Goal: Communication & Community: Answer question/provide support

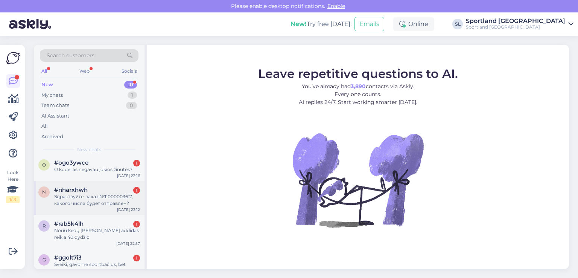
scroll to position [207, 0]
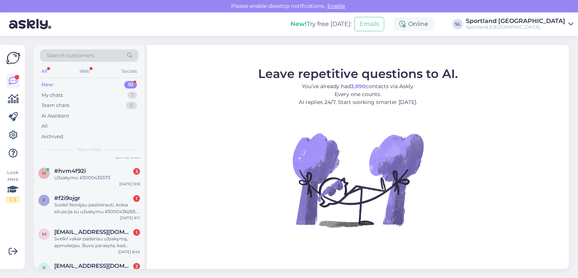
click at [99, 217] on div "f #f2i9ojgr 1 Sveiki! Norėjau pasiteirauti, kokia situacija su užsakymu #300043…" at bounding box center [89, 206] width 111 height 34
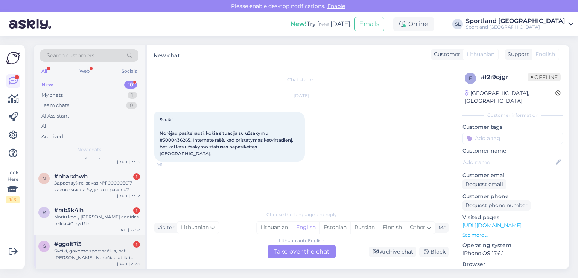
click at [104, 254] on div "Sveiki, gavome sportbačius, bet [PERSON_NAME]. Norėčiau atlikti grąžinimą tačia…" at bounding box center [97, 254] width 86 height 14
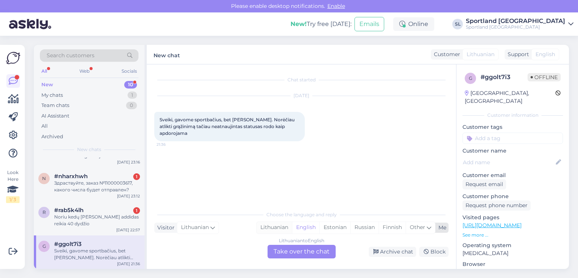
click at [275, 227] on div "Lithuanian" at bounding box center [274, 227] width 35 height 11
click at [282, 252] on div "Lithuanian to Lithuanian Take over the chat" at bounding box center [302, 252] width 68 height 14
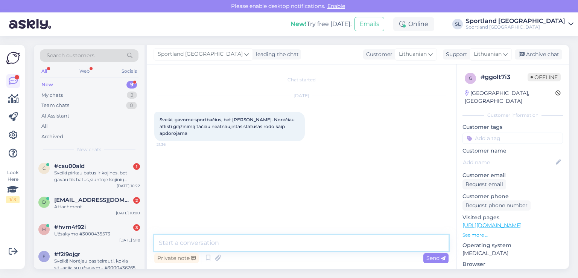
click at [235, 242] on textarea at bounding box center [301, 243] width 294 height 16
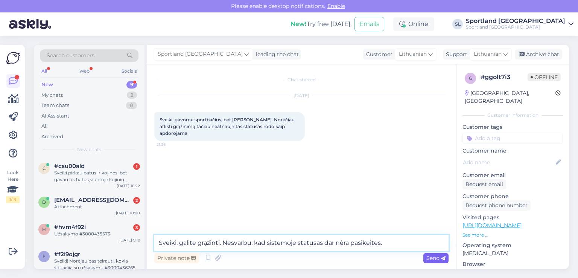
type textarea "Sveiki, galite grąžinti. Nesvarbu, kad sistemoje statusas dar nėra pasikeitęs."
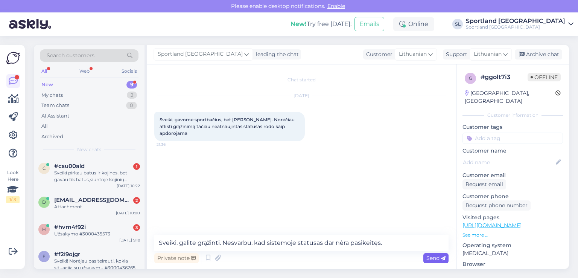
click at [431, 258] on span "Send" at bounding box center [435, 257] width 19 height 7
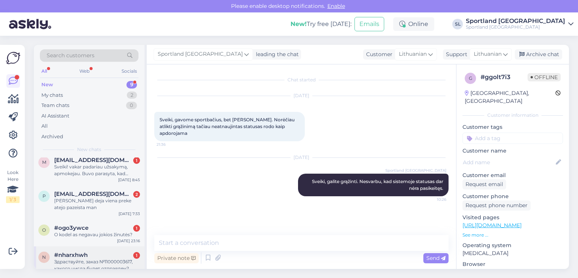
scroll to position [173, 0]
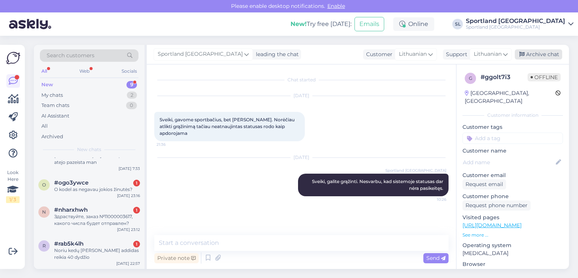
click at [534, 55] on div "Archive chat" at bounding box center [538, 54] width 47 height 10
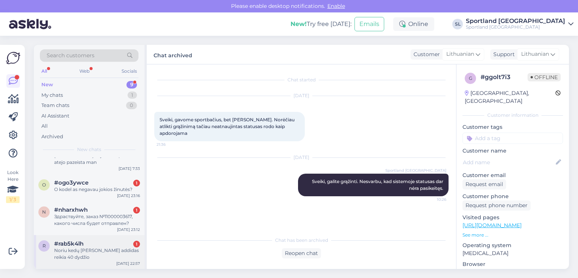
click at [87, 253] on div "Noriu kedų [PERSON_NAME] addidas reikia 40 dydžio" at bounding box center [97, 254] width 86 height 14
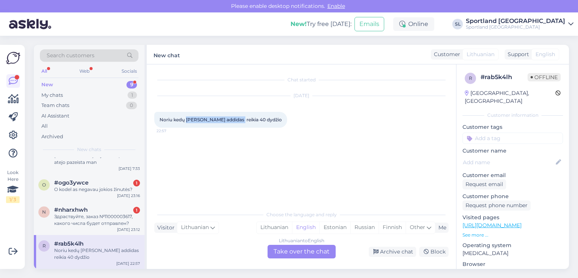
drag, startPoint x: 186, startPoint y: 119, endPoint x: 238, endPoint y: 119, distance: 51.2
click at [238, 119] on span "Noriu kedų [PERSON_NAME] addidas reikia 40 dydžio" at bounding box center [221, 120] width 122 height 6
copy span "[PERSON_NAME] addidas"
click at [276, 227] on div "Lithuanian" at bounding box center [274, 227] width 35 height 11
click at [287, 255] on div "Lithuanian to Lithuanian Take over the chat" at bounding box center [302, 252] width 68 height 14
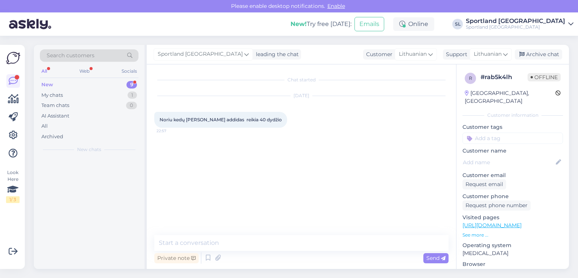
scroll to position [0, 0]
click at [235, 234] on div "Chat started [DATE] Noriu kedų [PERSON_NAME] addidas reikia 40 dydžio 22:57 Pri…" at bounding box center [301, 166] width 309 height 204
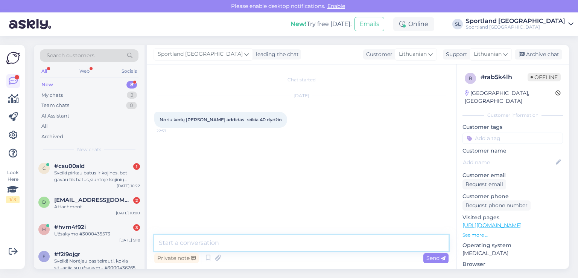
click at [236, 238] on textarea at bounding box center [301, 243] width 294 height 16
type textarea "Sveiki, dėkojame už Jūsų užklausą."
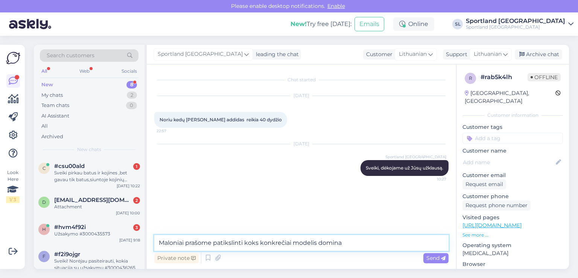
type textarea "Maloniai prašome patikslinti koks konkrečiai modelis domina?"
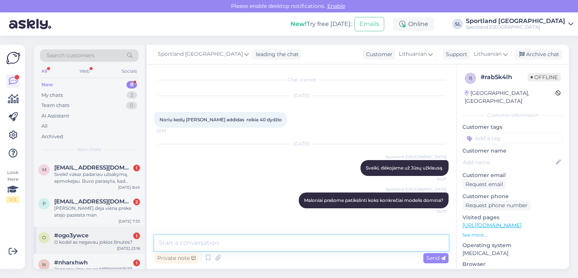
scroll to position [139, 0]
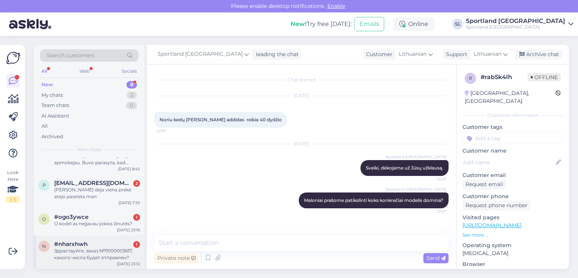
click at [102, 250] on div "Здраствуйте, заказ №11000003617, какого числа будет отправлен?" at bounding box center [97, 254] width 86 height 14
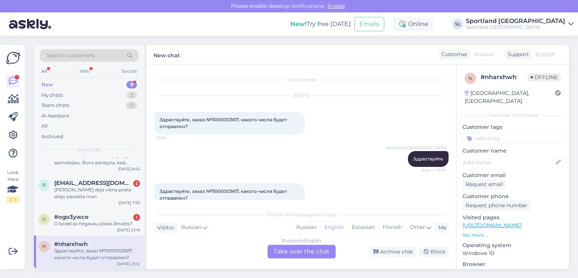
scroll to position [108, 0]
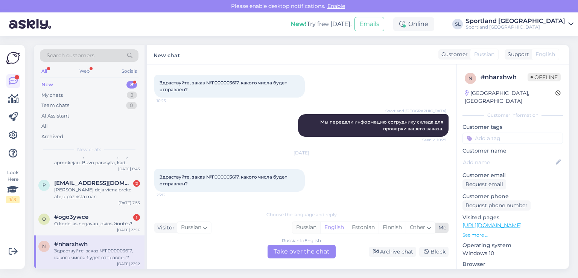
click at [298, 227] on div "Russian" at bounding box center [306, 227] width 28 height 11
click at [301, 256] on div "Russian to Russian Take over the chat" at bounding box center [302, 252] width 68 height 14
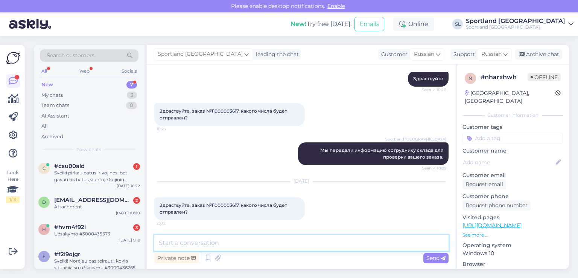
click at [263, 241] on textarea at bounding box center [301, 243] width 294 height 16
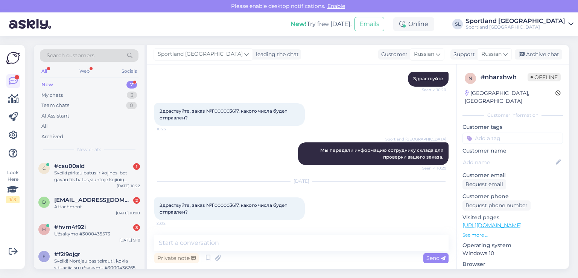
click at [196, 210] on div "Здраствуйте, заказ №11000003617, какого числа будет отправлен? 23:12" at bounding box center [229, 208] width 151 height 23
drag, startPoint x: 178, startPoint y: 204, endPoint x: 163, endPoint y: 205, distance: 15.5
click at [163, 205] on span "Здраствуйте, заказ №11000003617, какого числа будет отправлен?" at bounding box center [224, 208] width 129 height 12
click at [175, 214] on span "Здраствуйте, заказ №11000003617, какого числа будет отправлен?" at bounding box center [224, 208] width 129 height 12
drag, startPoint x: 190, startPoint y: 213, endPoint x: 160, endPoint y: 204, distance: 31.1
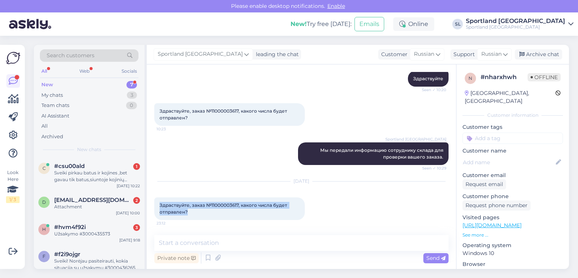
click at [160, 204] on div "Здраствуйте, заказ №11000003617, какого числа будет отправлен? 23:12" at bounding box center [229, 208] width 151 height 23
copy span "Здраствуйте, заказ №11000003617, какого числа будет отправлен?"
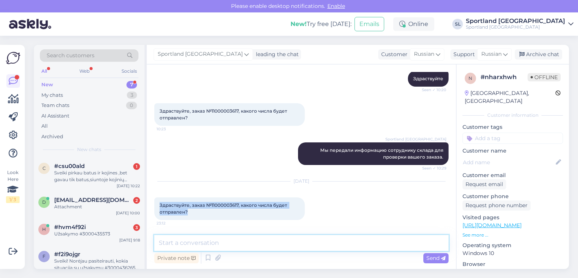
click at [264, 243] on textarea at bounding box center [301, 243] width 294 height 16
paste textarea "Здравствуйте! Ваш заказ отправлен. Номер отслеживания Omniva: CC833125760EE."
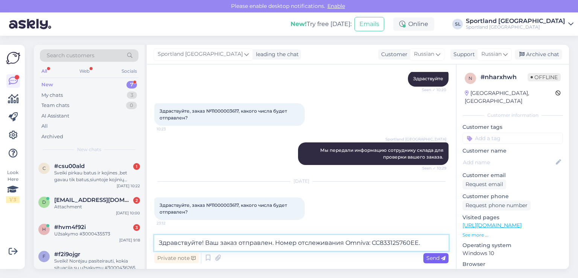
type textarea "Здравствуйте! Ваш заказ отправлен. Номер отслеживания Omniva: CC833125760EE."
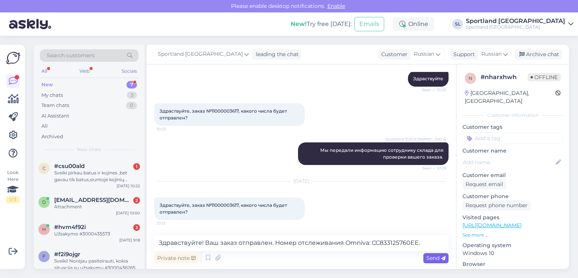
click at [432, 259] on span "Send" at bounding box center [435, 257] width 19 height 7
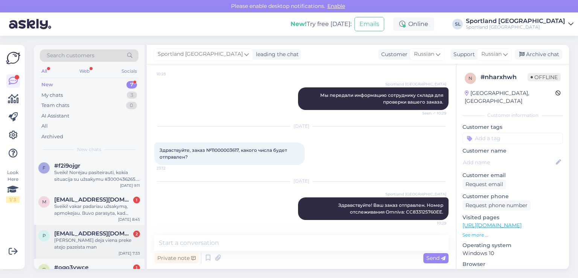
scroll to position [105, 0]
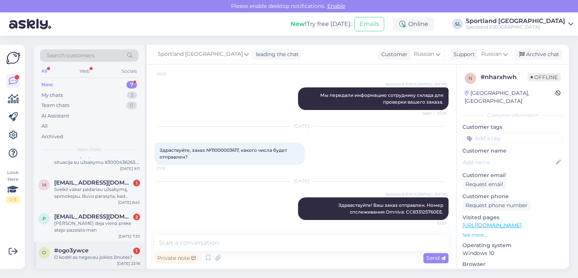
click at [79, 251] on span "#ogo3ywce" at bounding box center [71, 250] width 34 height 7
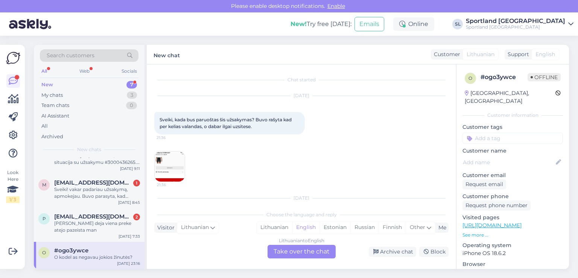
scroll to position [84, 0]
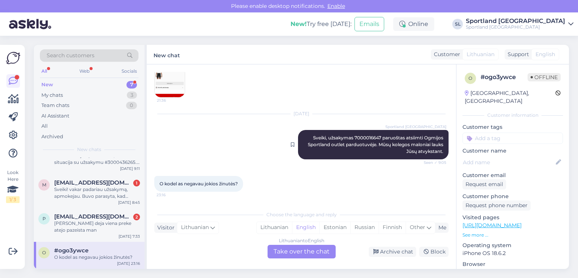
click at [357, 136] on span "Sveiki, užsakymas 7000016647 paruoštas atsiimti Ogmijos Sportland outlet parduo…" at bounding box center [376, 144] width 137 height 19
copy span "7000016647"
click at [267, 225] on div "Lithuanian" at bounding box center [274, 227] width 35 height 11
click at [287, 257] on div "Lithuanian to Lithuanian Take over the chat" at bounding box center [302, 252] width 68 height 14
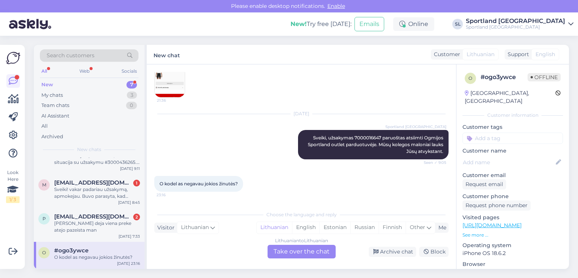
scroll to position [0, 0]
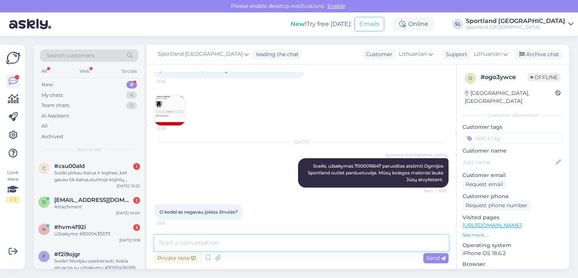
click at [253, 239] on textarea at bounding box center [301, 243] width 294 height 16
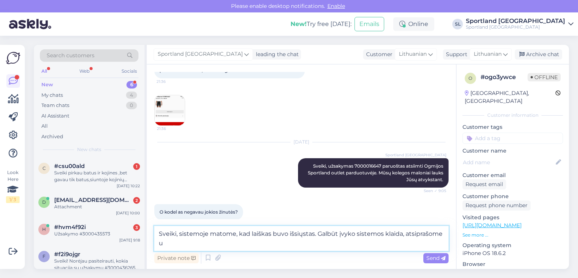
scroll to position [65, 0]
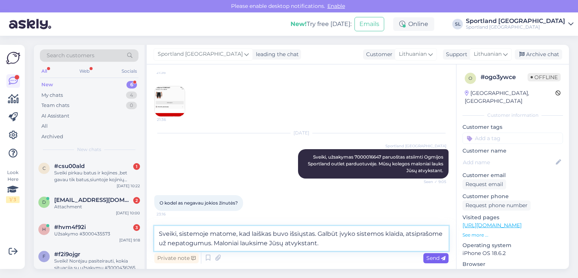
type textarea "Sveiki, sistemoje matome, kad laiškas buvo išsiųstas. Galbūt įvyko sistemos kla…"
click at [427, 257] on span "Send" at bounding box center [435, 257] width 19 height 7
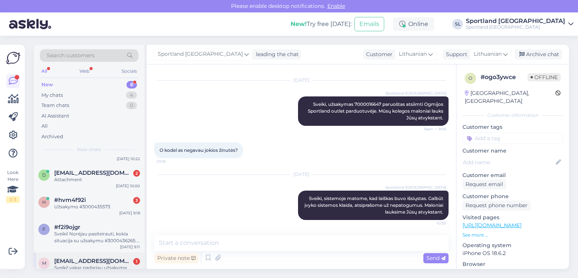
scroll to position [78, 0]
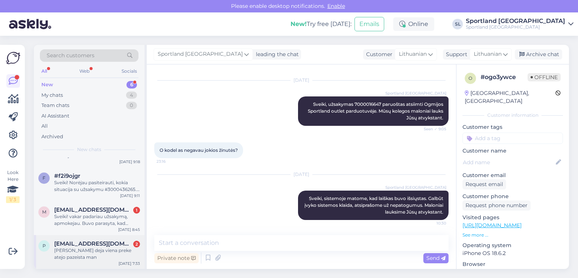
click at [87, 244] on span "[EMAIL_ADDRESS][DOMAIN_NAME]" at bounding box center [93, 243] width 78 height 7
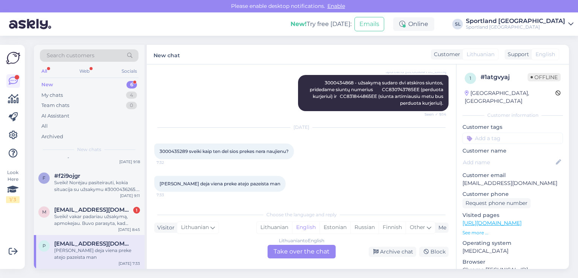
scroll to position [456, 0]
click at [277, 226] on div "Lithuanian" at bounding box center [274, 227] width 35 height 11
click at [285, 249] on div "Lithuanian to Lithuanian Take over the chat" at bounding box center [302, 252] width 68 height 14
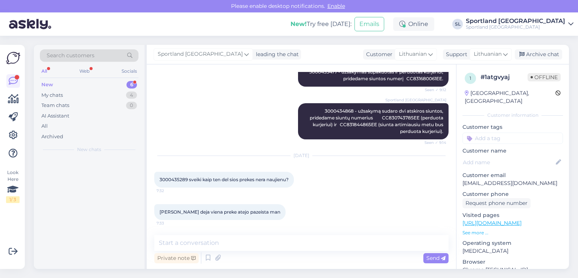
scroll to position [0, 0]
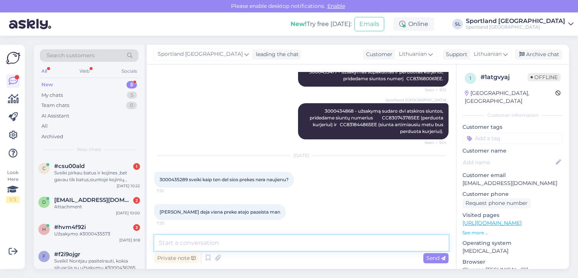
click at [251, 247] on textarea at bounding box center [301, 243] width 294 height 16
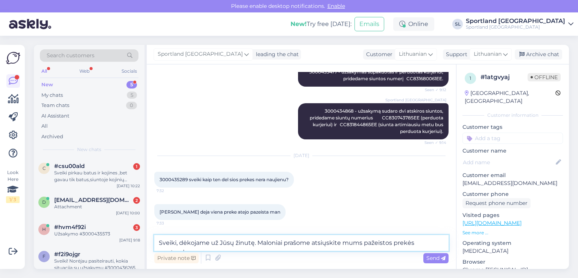
scroll to position [437, 0]
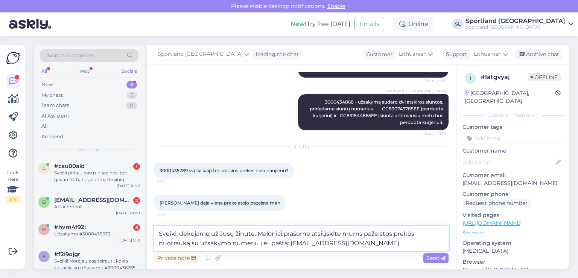
type textarea "Sveiki, dėkojame už Jūsų žinutę. Maloniai prašome atsiųskite mums pažeistos pre…"
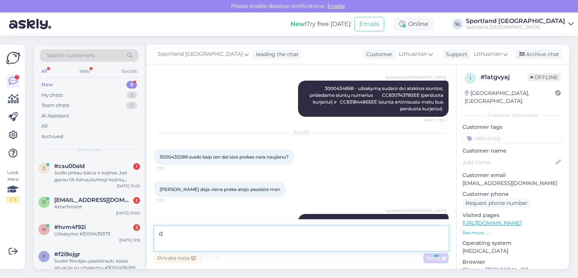
scroll to position [474, 0]
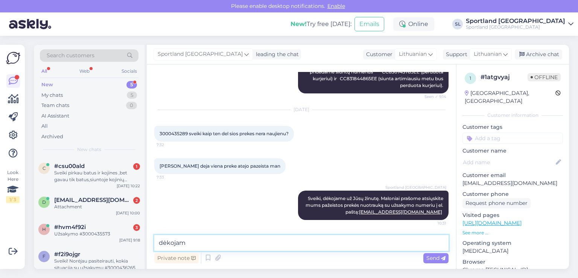
type textarea "dėkojame"
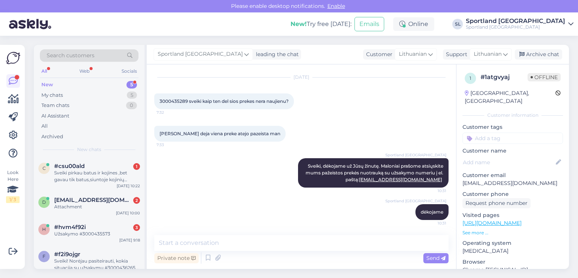
click at [169, 99] on span "3000435289 sveiki kaip ten del sios prekes nera naujienu?" at bounding box center [224, 101] width 129 height 6
copy span "3000435289"
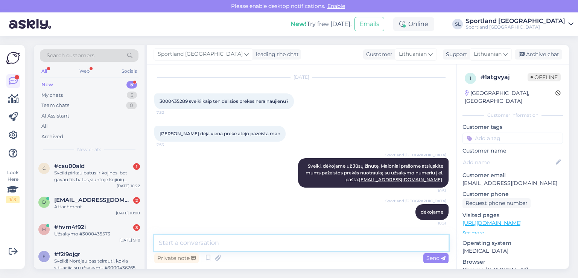
click at [246, 244] on textarea at bounding box center [301, 243] width 294 height 16
paste textarea "CC833199524EE"
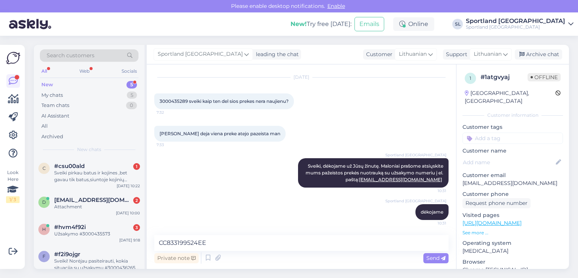
click at [171, 101] on span "3000435289 sveiki kaip ten del sios prekes nera naujienu?" at bounding box center [224, 101] width 129 height 6
copy span "3000435289"
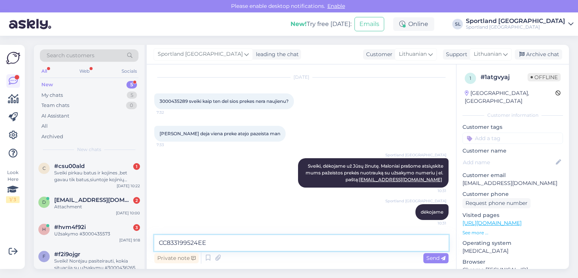
click at [160, 243] on textarea "CC833199524EE" at bounding box center [301, 243] width 294 height 16
paste textarea "3000435289"
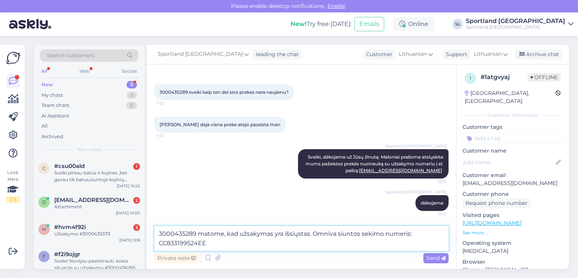
click at [313, 235] on textarea "3000435289 matome, kad užsakymas yra išsiųstas. Omniva siuntos sekimo numeris: …" at bounding box center [301, 238] width 294 height 25
click at [183, 244] on textarea "3000435289 matome, kad užsakymas yra išsiųstas. Pridedame Omniva siuntos sekimo…" at bounding box center [301, 238] width 294 height 25
drag, startPoint x: 183, startPoint y: 244, endPoint x: 214, endPoint y: 244, distance: 30.9
click at [185, 244] on textarea "3000435289 matome, kad užsakymas yra išsiųstas. Pridedame Omniva siuntos sekimo…" at bounding box center [301, 238] width 294 height 25
click at [214, 244] on textarea "3000435289 matome, kad užsakymas yra išsiųstas. Pridedame Omniva siuntos sekimo…" at bounding box center [301, 238] width 294 height 25
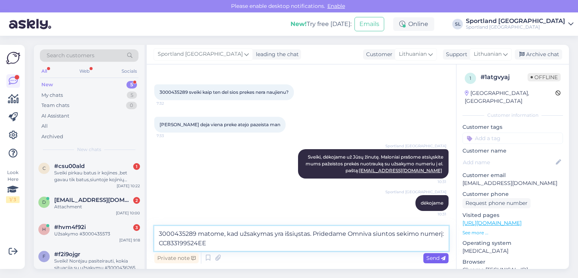
type textarea "3000435289 matome, kad užsakymas yra išsiųstas. Pridedame Omniva siuntos sekimo…"
click at [428, 259] on span "Send" at bounding box center [435, 257] width 19 height 7
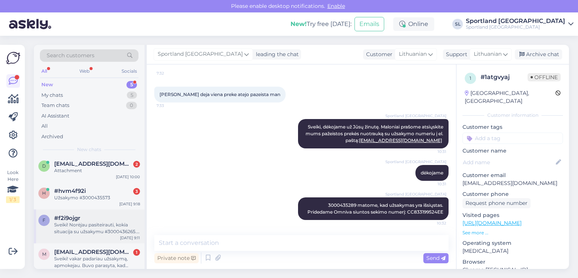
scroll to position [44, 0]
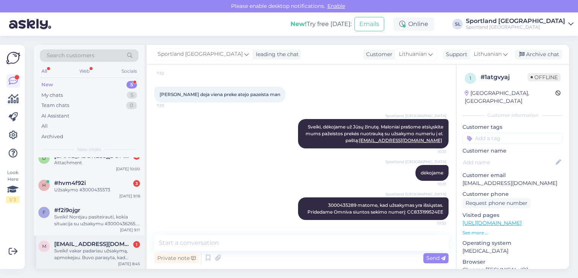
click at [79, 254] on div "Sveiki! vakar padariau užsakymą, apmokejau. Buvo parasyta, kad apkokejimas gali…" at bounding box center [97, 254] width 86 height 14
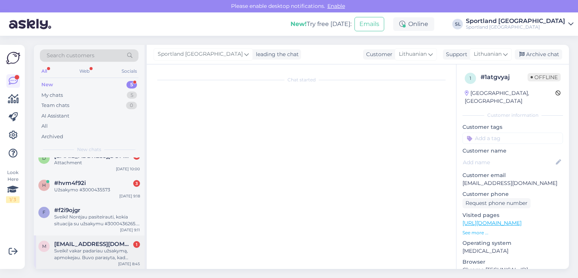
scroll to position [0, 0]
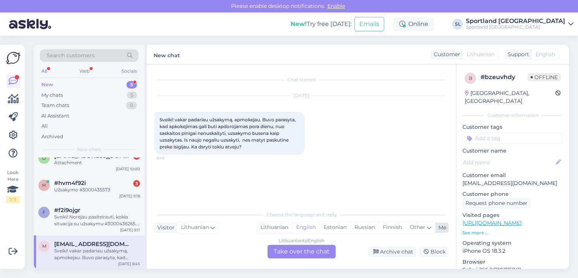
click at [269, 225] on div "Lithuanian" at bounding box center [274, 227] width 35 height 11
click at [277, 249] on div "Lithuanian to Lithuanian Take over the chat" at bounding box center [302, 252] width 68 height 14
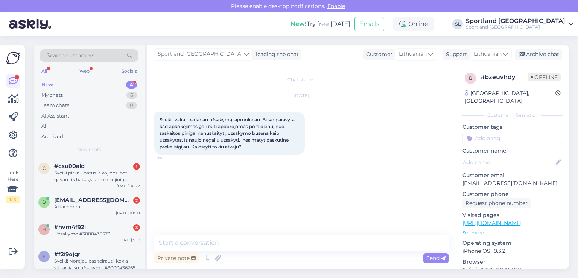
click at [262, 231] on div "Chat started [DATE] Sveiki! vakar padariau užsakymą, apmokejau. Buvo parasyta, …" at bounding box center [301, 166] width 309 height 204
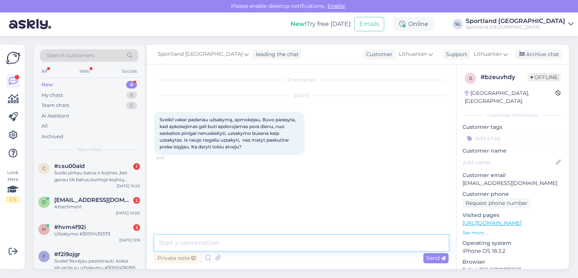
click at [250, 242] on textarea at bounding box center [301, 243] width 294 height 16
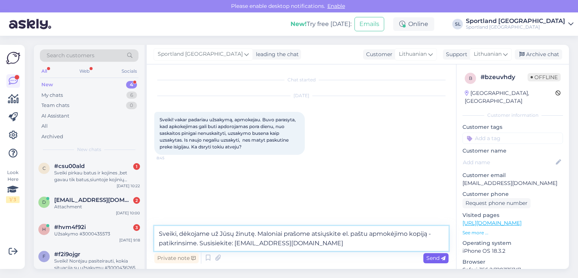
type textarea "Sveiki, dėkojame už Jūsų žinutę. Maloniai prašome atsiųskite el. paštu apmokėji…"
click at [430, 254] on span "Send" at bounding box center [435, 257] width 19 height 7
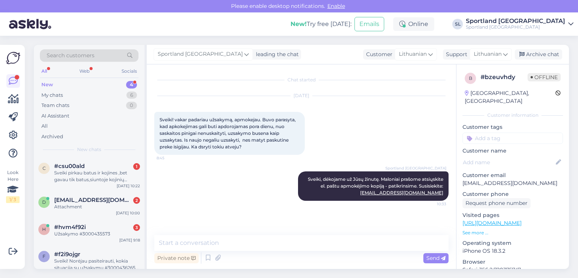
click at [346, 251] on div "Private note Send" at bounding box center [301, 258] width 294 height 14
click at [344, 258] on div "Private note Send" at bounding box center [301, 258] width 294 height 14
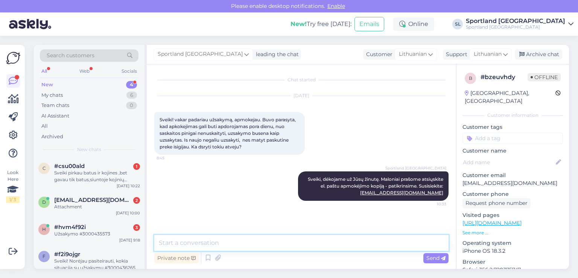
click at [342, 249] on textarea at bounding box center [301, 243] width 294 height 16
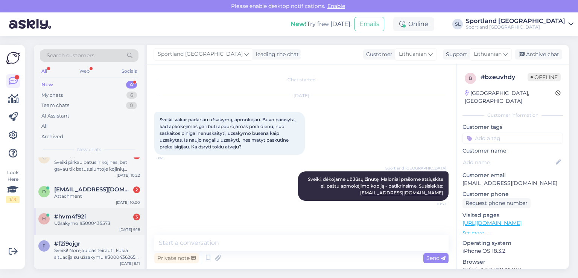
click at [94, 226] on div "Užsakymo #3000435573" at bounding box center [97, 223] width 86 height 7
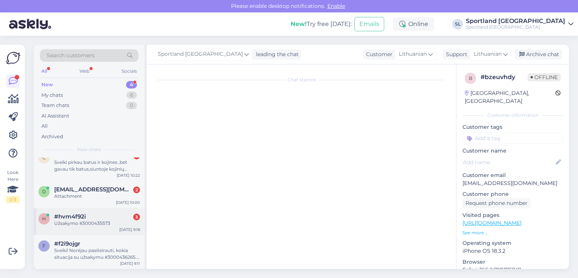
scroll to position [337, 0]
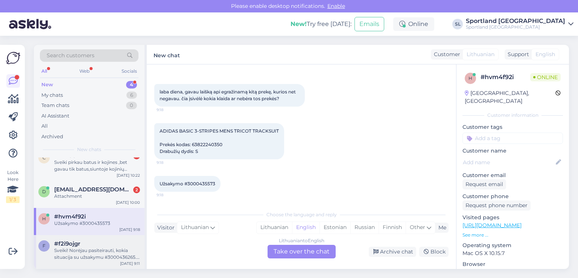
click at [105, 245] on div "#f2i9ojgr" at bounding box center [97, 243] width 86 height 7
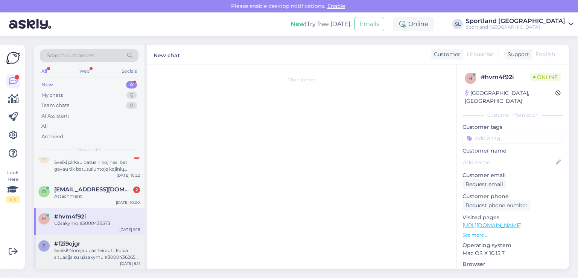
scroll to position [0, 0]
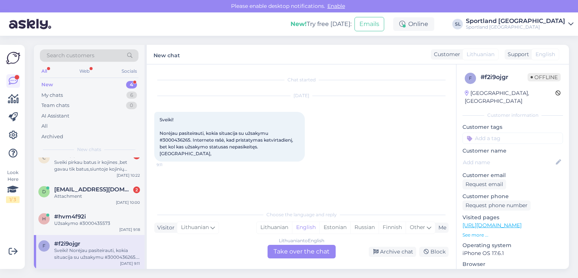
click at [182, 139] on span "Sveiki! Norėjau pasiteirauti, kokia situacija su užsakymu #3000436265. Internet…" at bounding box center [227, 137] width 135 height 40
copy span "3000436265"
click at [274, 226] on div "Lithuanian" at bounding box center [274, 227] width 35 height 11
click at [280, 253] on div "Lithuanian to Lithuanian Take over the chat" at bounding box center [302, 252] width 68 height 14
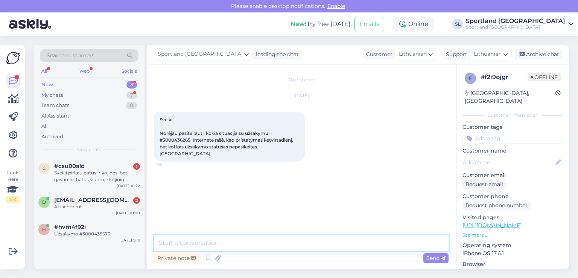
click at [246, 246] on textarea at bounding box center [301, 243] width 294 height 16
type textarea "Sveiki"
click at [276, 236] on textarea at bounding box center [301, 243] width 294 height 16
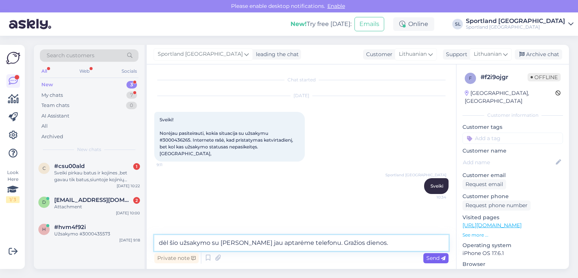
type textarea "dėl šio užsakymo su [PERSON_NAME] jau aptarėme telefonu. Gražios dienos."
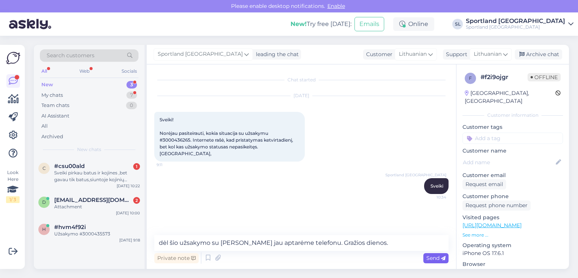
click at [435, 258] on span "Send" at bounding box center [435, 257] width 19 height 7
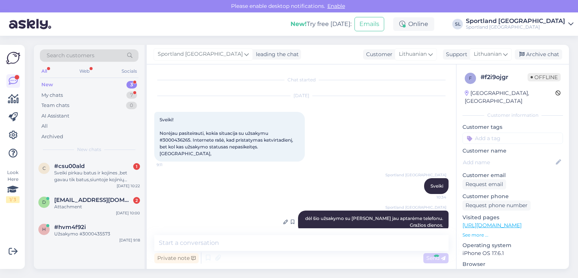
scroll to position [6, 0]
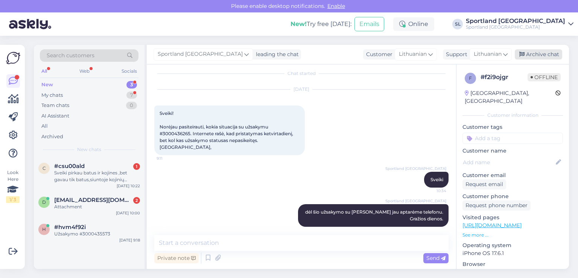
click at [537, 56] on div "Archive chat" at bounding box center [538, 54] width 47 height 10
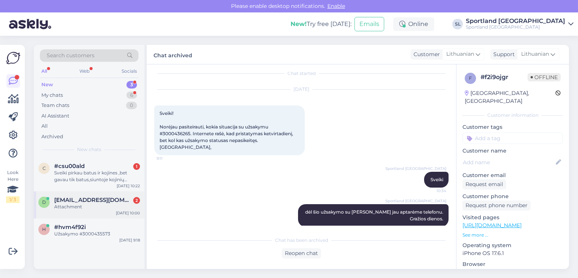
click at [97, 202] on span "[EMAIL_ADDRESS][DOMAIN_NAME]" at bounding box center [93, 199] width 78 height 7
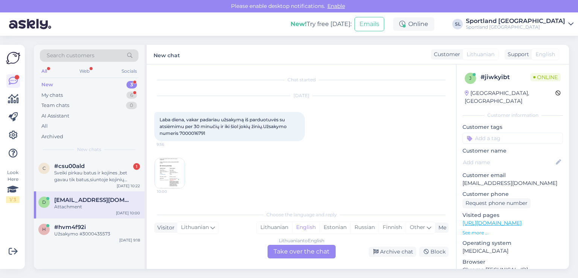
scroll to position [0, 0]
click at [95, 234] on div "Užsakymo #3000435573" at bounding box center [97, 233] width 86 height 7
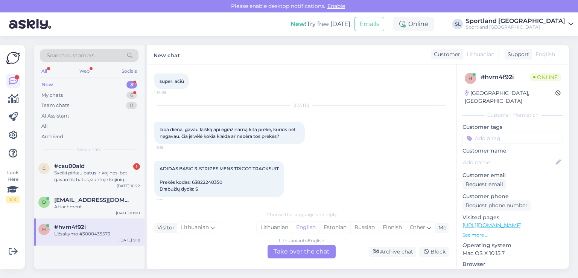
scroll to position [337, 0]
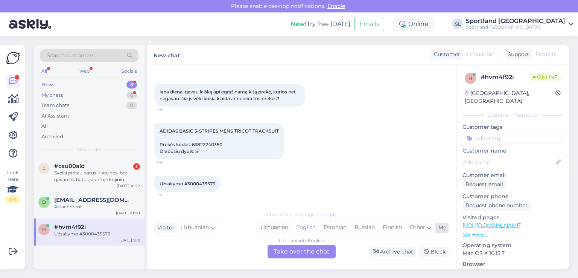
click at [272, 227] on div "Lithuanian" at bounding box center [274, 227] width 35 height 11
click at [275, 252] on div "Lithuanian to Lithuanian Take over the chat" at bounding box center [302, 252] width 68 height 14
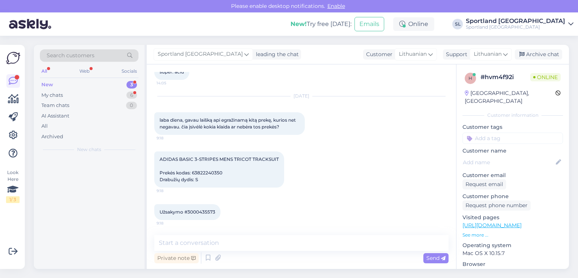
scroll to position [309, 0]
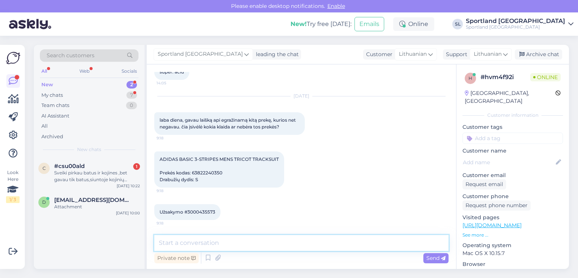
click at [251, 245] on textarea at bounding box center [301, 243] width 294 height 16
type textarea "Sveiki"
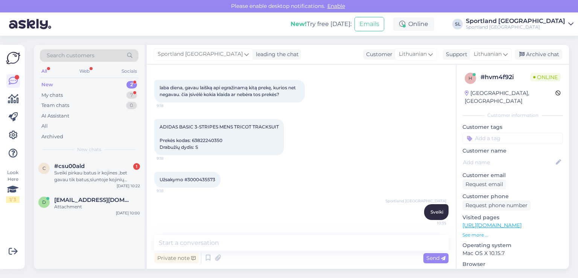
click at [206, 178] on span "Užsakymo #3000435573" at bounding box center [188, 180] width 56 height 6
copy div "3000435573 9:18"
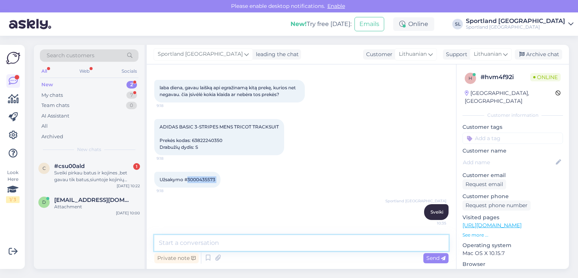
click at [251, 246] on textarea at bounding box center [301, 243] width 294 height 16
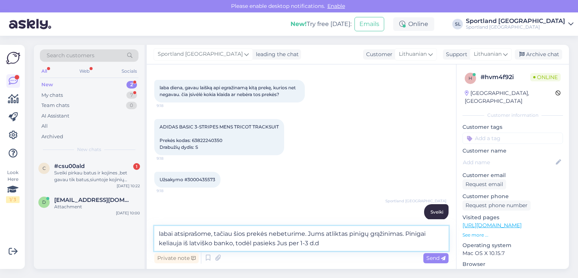
type textarea "labai atsiprašome, tačiau šios prekės nebeturime. Jums atliktas pinigų grąžinim…"
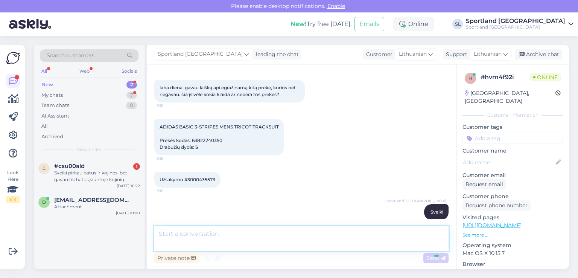
scroll to position [387, 0]
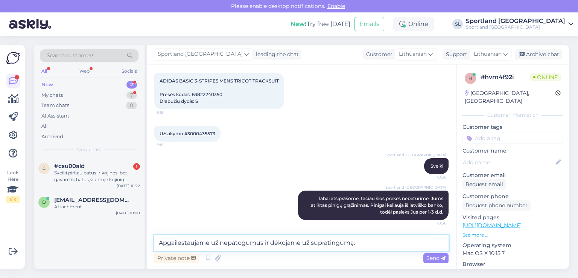
type textarea "Apgailestaujame už nepatogumus ir dėkojame už supratingumą."
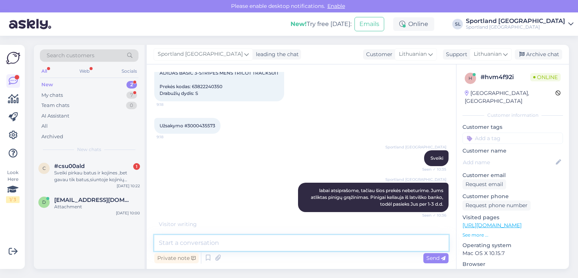
scroll to position [426, 0]
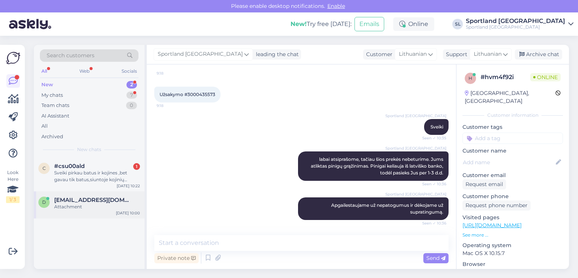
click at [80, 205] on div "Attachment" at bounding box center [97, 206] width 86 height 7
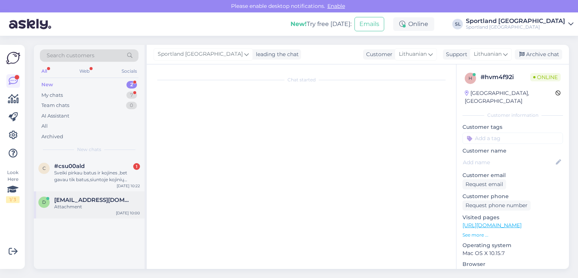
scroll to position [0, 0]
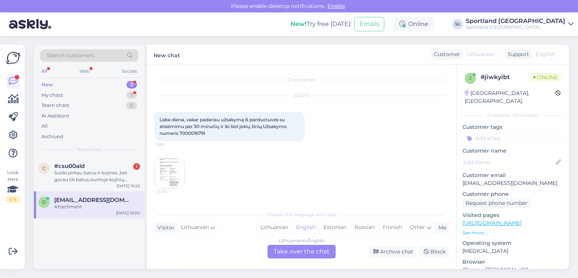
click at [198, 133] on span "Laba diena, vakar padariau užsakymą iš parduotuvės su atsiėmimu per 30 minučių …" at bounding box center [224, 126] width 128 height 19
copy div "7000016791 9:56"
click at [269, 225] on div "Lithuanian" at bounding box center [274, 227] width 35 height 11
click at [277, 251] on div "Lithuanian to Lithuanian Take over the chat" at bounding box center [302, 252] width 68 height 14
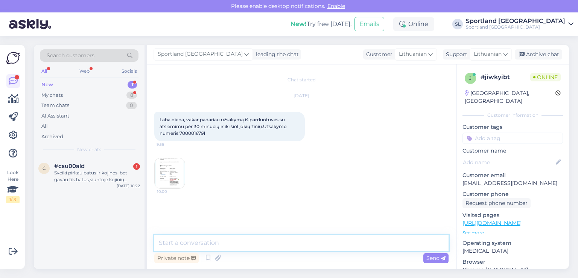
click at [223, 238] on textarea at bounding box center [301, 243] width 294 height 16
type textarea "Sveiki"
click at [263, 243] on textarea at bounding box center [301, 243] width 294 height 16
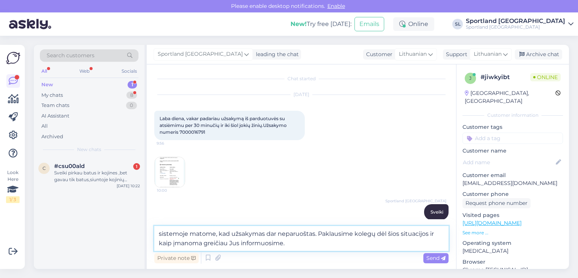
type textarea "sistemoje matome, kad užsakymas dar neparuoštas. Paklausime kolegų dėl šios sit…"
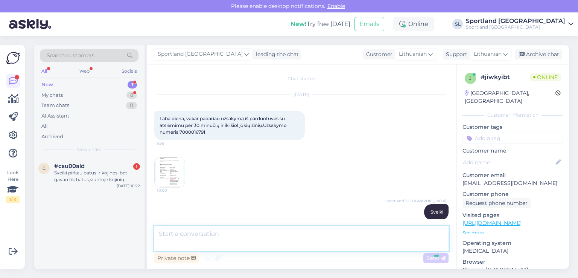
scroll to position [47, 0]
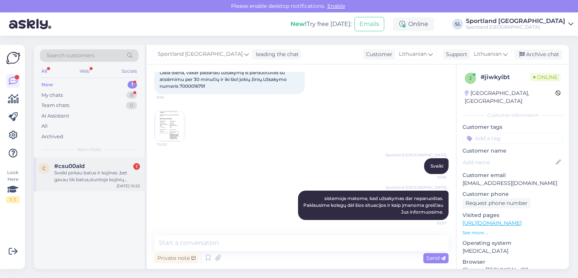
click at [103, 175] on div "Sveiki pirkau batus ir kojines ,bet gavau tik batus,siuntoje kojinių nebuvo .Už…" at bounding box center [97, 176] width 86 height 14
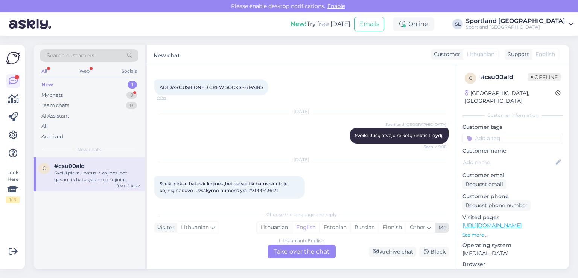
click at [277, 227] on div "Lithuanian" at bounding box center [274, 227] width 35 height 11
click at [280, 250] on div "Lithuanian to Lithuanian Take over the chat" at bounding box center [302, 252] width 68 height 14
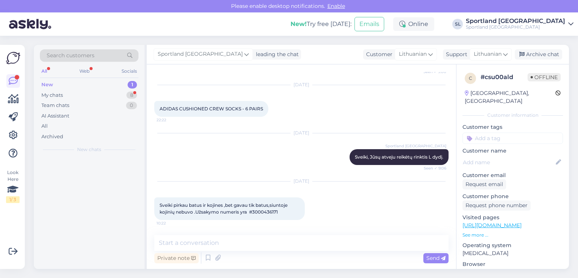
scroll to position [227, 0]
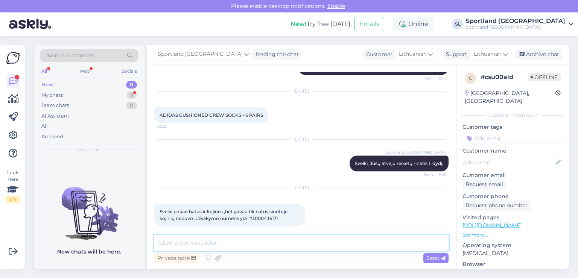
click at [259, 243] on textarea at bounding box center [301, 243] width 294 height 16
type textarea "Sveiki"
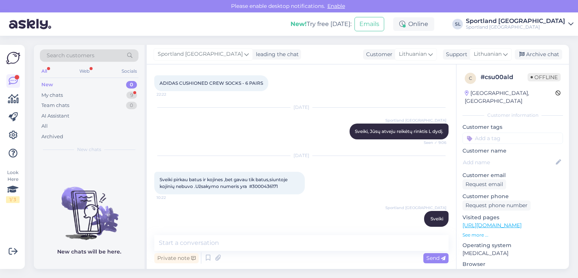
click at [267, 180] on span "Sveiki pirkau batus ir kojines ,bet gavau tik batus,siuntoje kojinių nebuvo .Už…" at bounding box center [224, 183] width 129 height 12
copy div "3000436171 10:22"
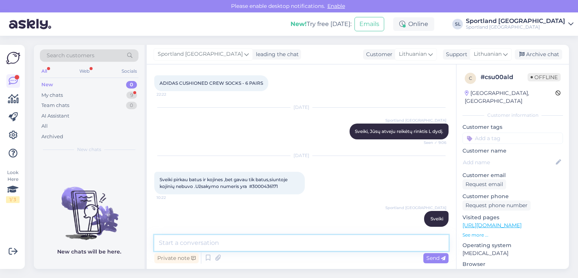
click at [280, 245] on textarea at bounding box center [301, 243] width 294 height 16
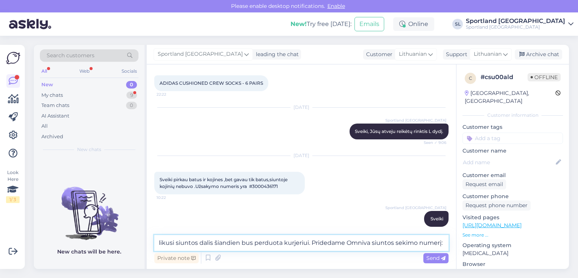
paste textarea "CC834210209EE"
type textarea "likusi siuntos dalis šiandien bus perduota kurjeriui. Pridedame Omniva siuntos …"
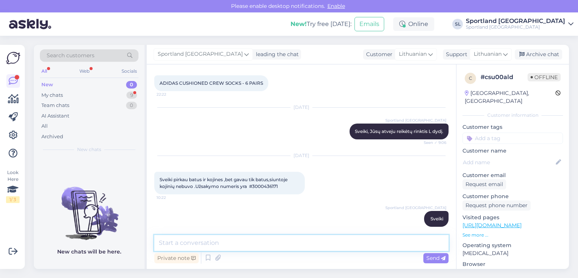
scroll to position [306, 0]
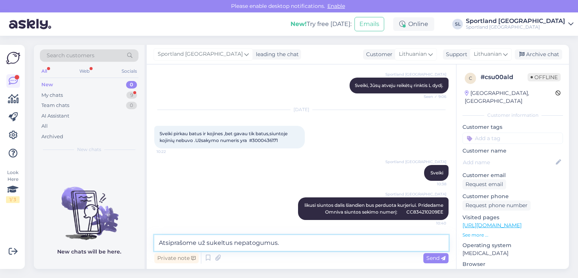
type textarea "Atsiprašome už sukeltus nepatogumus."
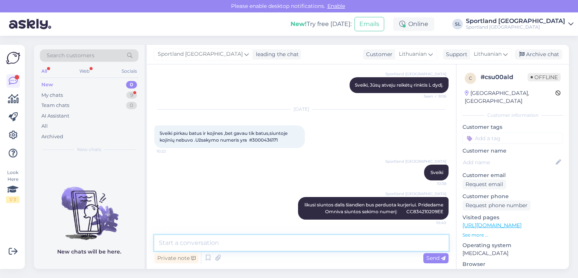
scroll to position [338, 0]
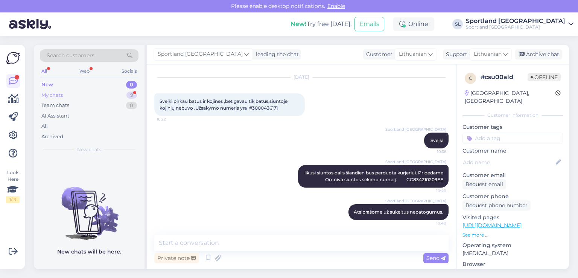
click at [94, 93] on div "My chats 9" at bounding box center [89, 95] width 99 height 11
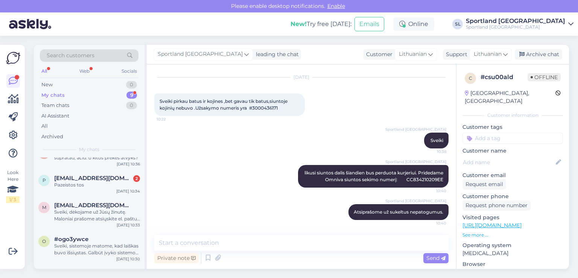
scroll to position [0, 0]
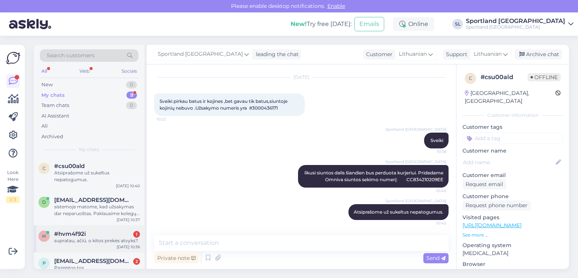
click at [82, 237] on div "supratau, ačiū. o kitos prekės atvyks?" at bounding box center [97, 240] width 86 height 7
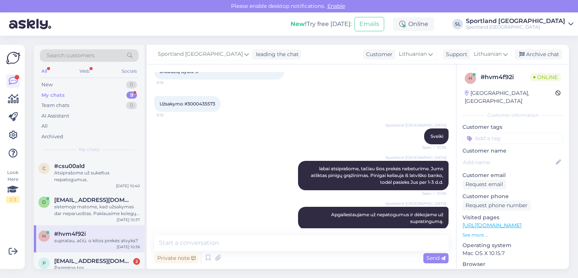
scroll to position [345, 0]
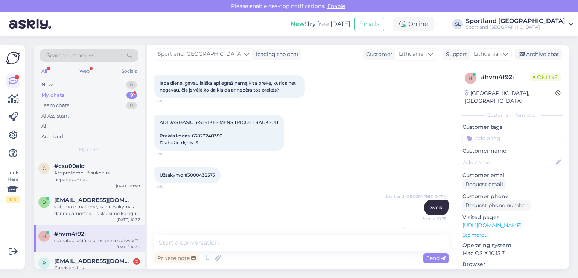
click at [198, 172] on span "Užsakymo #3000435573" at bounding box center [188, 175] width 56 height 6
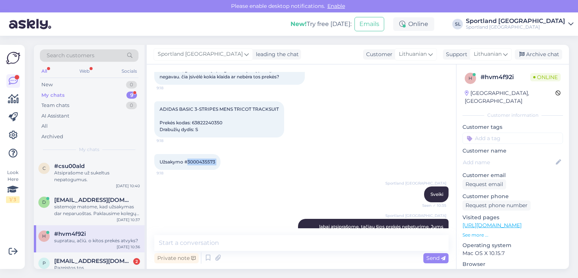
scroll to position [458, 0]
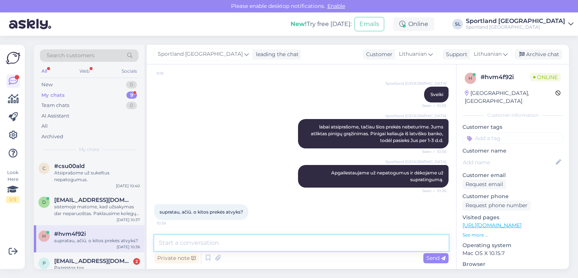
click at [230, 246] on textarea at bounding box center [301, 243] width 294 height 16
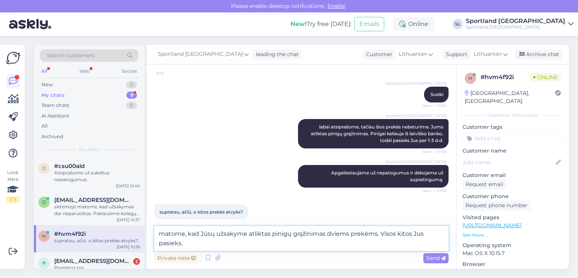
type textarea "matome, kad Jūsų užsakyme atliktas pinigų grąžinimas dviems prekėms. Visos kito…"
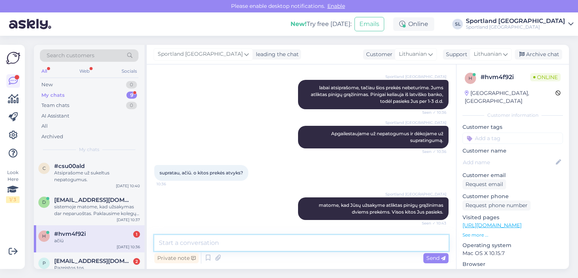
scroll to position [530, 0]
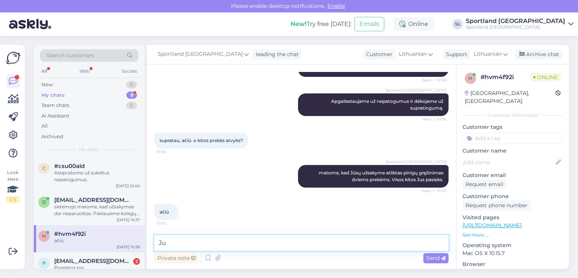
type textarea "J"
type textarea "gražios dienos :)"
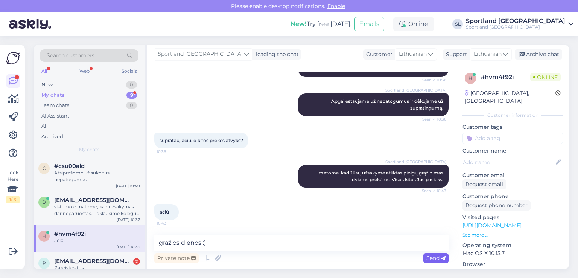
click at [429, 257] on span "Send" at bounding box center [435, 257] width 19 height 7
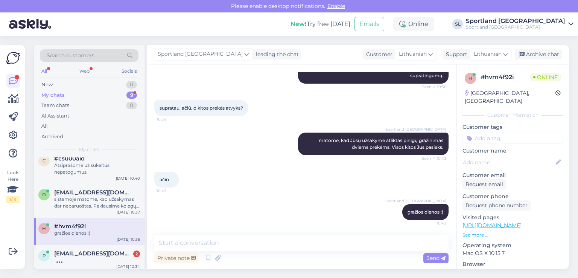
scroll to position [0, 0]
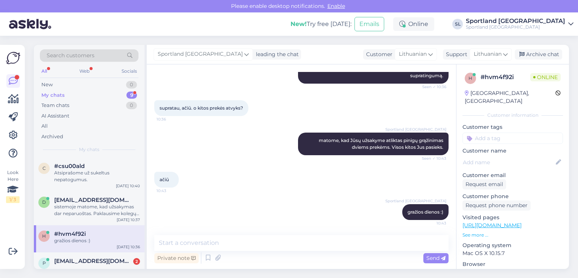
click at [538, 49] on div "Sportland Lithuania leading the chat Customer Lithuanian Support Lithuanian Arc…" at bounding box center [358, 55] width 422 height 20
click at [539, 56] on div "Archive chat" at bounding box center [538, 54] width 47 height 10
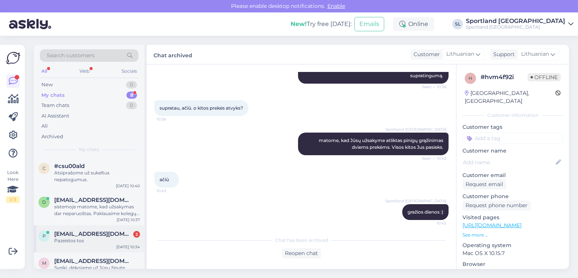
click at [70, 239] on div "Pazeistos tos" at bounding box center [97, 240] width 86 height 7
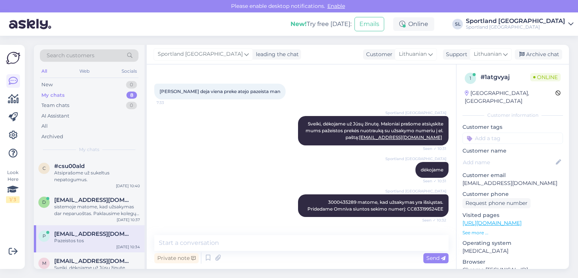
scroll to position [610, 0]
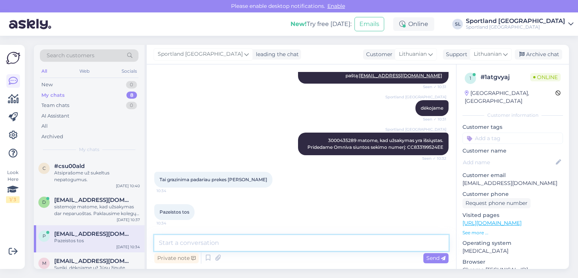
click at [291, 244] on textarea at bounding box center [301, 243] width 294 height 16
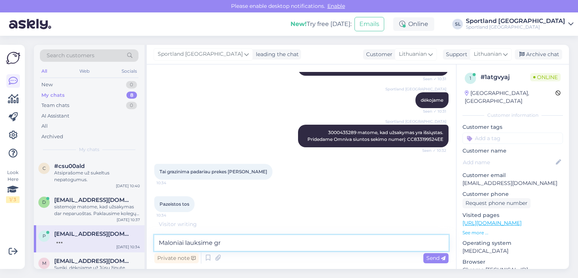
scroll to position [643, 0]
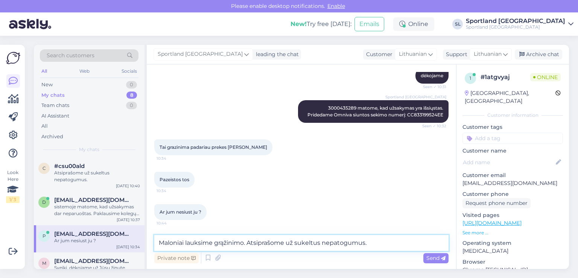
type textarea "Maloniai lauksime grąžinimo. Atsiprašome už sukeltus nepatogumus."
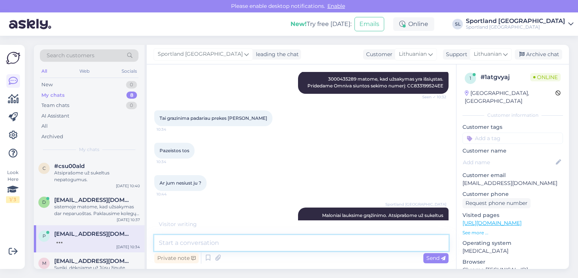
scroll to position [690, 0]
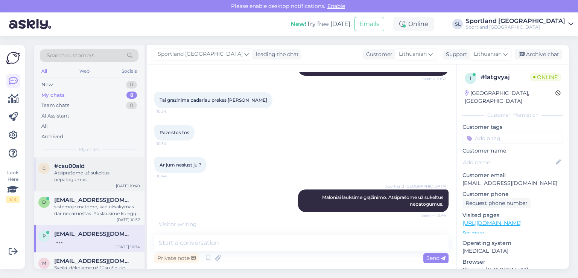
click at [81, 172] on div "Atsiprašome už sukeltus nepatogumus." at bounding box center [97, 176] width 86 height 14
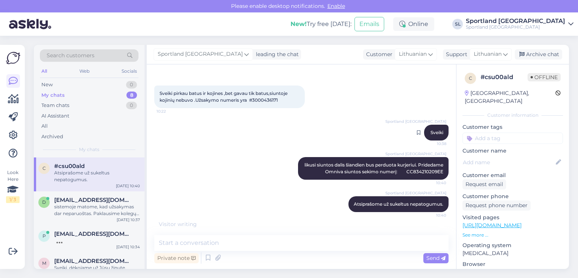
scroll to position [338, 0]
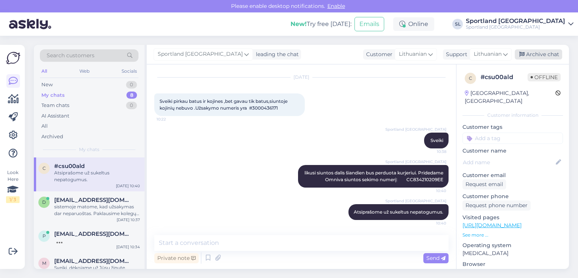
click at [538, 52] on div "Archive chat" at bounding box center [538, 54] width 47 height 10
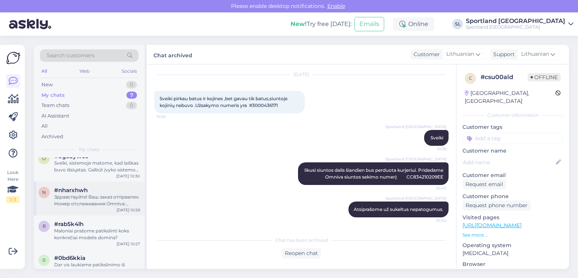
scroll to position [125, 0]
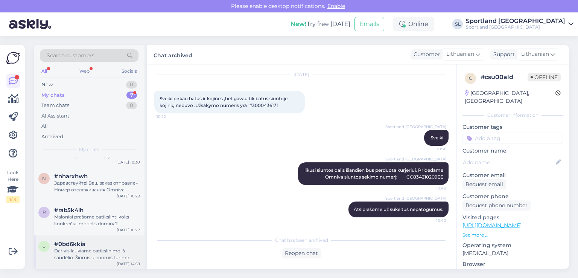
click at [99, 249] on div "Dar vis laukiame patikslinimo iš sandėlio. Šiomis dienomis turime didelį užsaky…" at bounding box center [97, 254] width 86 height 14
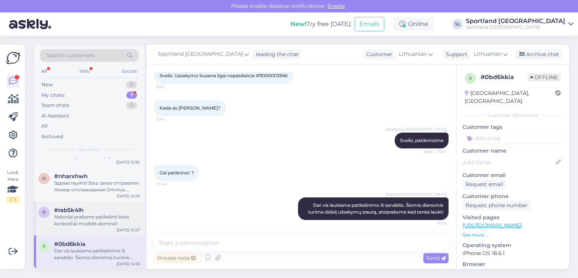
click at [97, 231] on div "r #rab5k4lh Maloniai prašome patikslinti koks konkrečiai modelis domina? [DATE]…" at bounding box center [89, 218] width 111 height 34
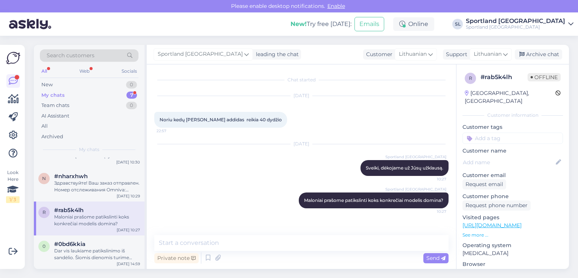
scroll to position [0, 0]
click at [531, 56] on div "Archive chat" at bounding box center [538, 54] width 47 height 10
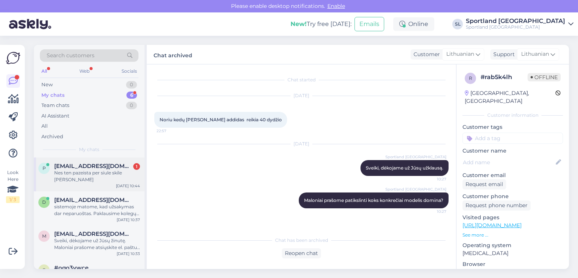
click at [103, 179] on div "Nes ten pazeista per siule skile [PERSON_NAME]" at bounding box center [97, 176] width 86 height 14
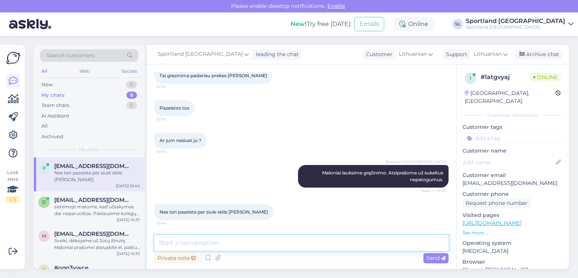
click at [249, 247] on textarea at bounding box center [301, 243] width 294 height 16
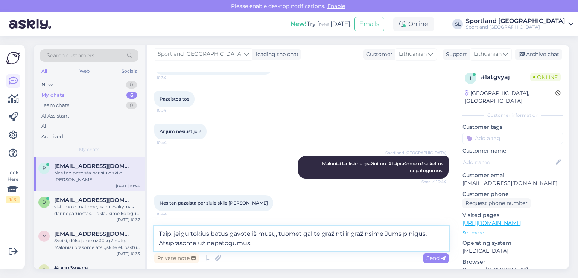
type textarea "Taip, jeigu tokius batus gavote iš mūsų, tuomet galite grąžinti ir grąžinsime J…"
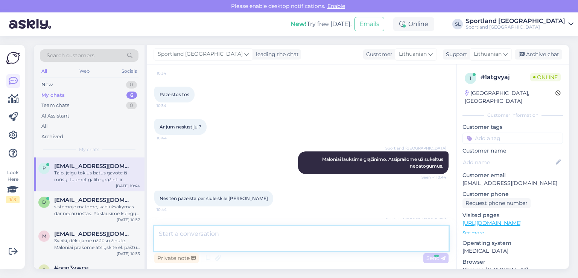
scroll to position [760, 0]
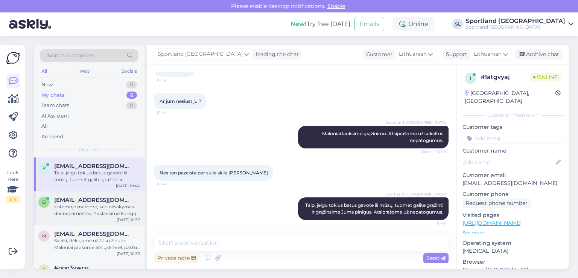
click at [82, 203] on div "sistemoje matome, kad užsakymas dar neparuoštas. Paklausime kolegų dėl šios sit…" at bounding box center [97, 210] width 86 height 14
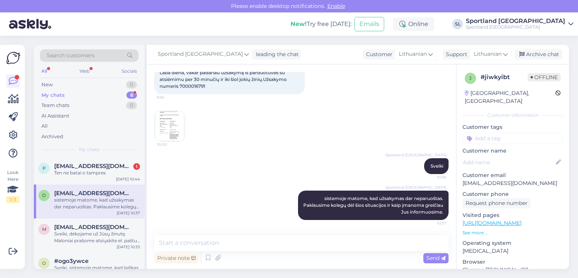
scroll to position [47, 0]
click at [101, 172] on div "Ten ne batai o tampres" at bounding box center [97, 172] width 86 height 7
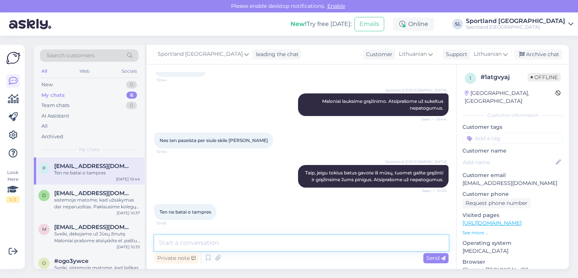
click at [222, 240] on textarea at bounding box center [301, 243] width 294 height 16
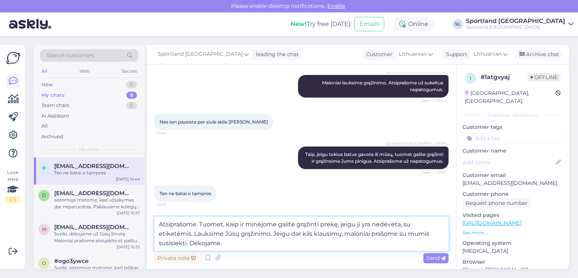
type textarea "Atsiprašome. Tuomet, kaip ir minėjome galite grąžinti prekę, jeigu ji yra nedėv…"
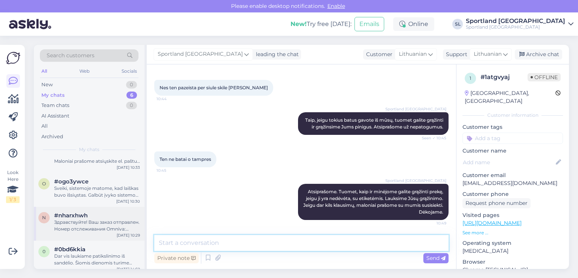
scroll to position [92, 0]
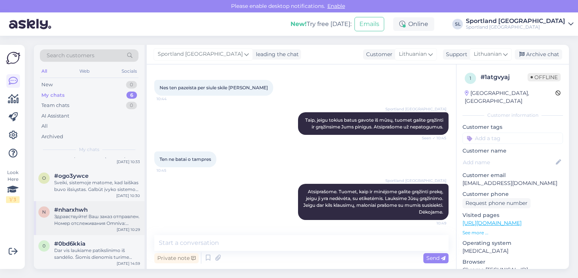
click at [73, 216] on div "Здравствуйте! Ваш заказ отправлен. Номер отслеживания Omniva: CC833125760EE." at bounding box center [97, 220] width 86 height 14
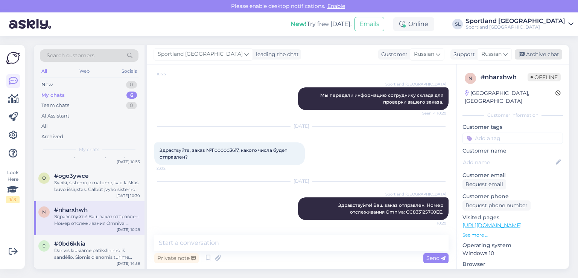
click at [533, 56] on div "Archive chat" at bounding box center [538, 54] width 47 height 10
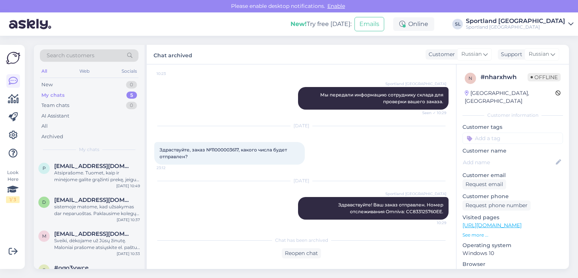
scroll to position [58, 0]
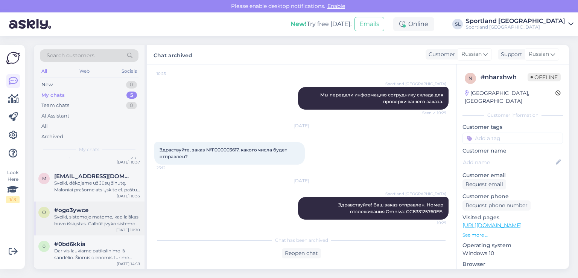
click at [108, 221] on div "Sveiki, sistemoje matome, kad laiškas buvo išsiųstas. Galbūt įvyko sistemos kla…" at bounding box center [97, 220] width 86 height 14
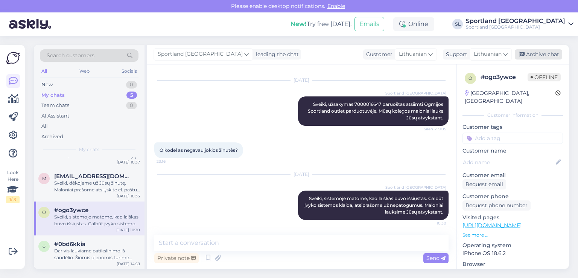
click at [538, 55] on div "Archive chat" at bounding box center [538, 54] width 47 height 10
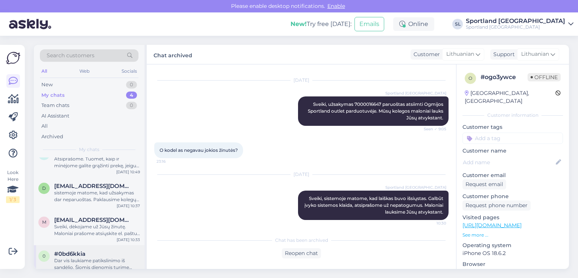
scroll to position [24, 0]
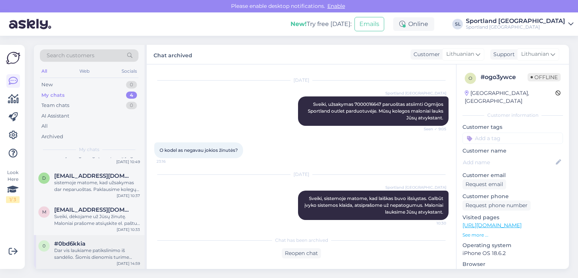
click at [90, 252] on div "Dar vis laukiame patikslinimo iš sandėlio. Šiomis dienomis turime didelį užsaky…" at bounding box center [97, 254] width 86 height 14
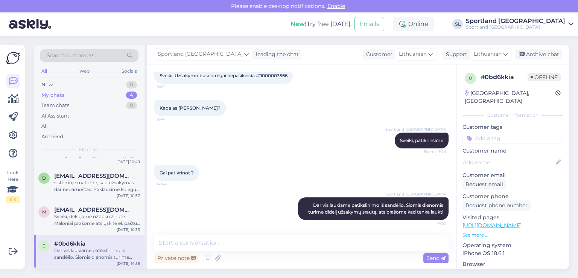
scroll to position [6, 0]
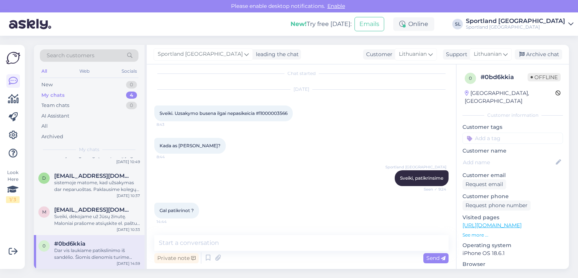
click at [272, 111] on span "Sveiki. Uzsakymo busena ilgai nepasikeicia #11000003566" at bounding box center [224, 113] width 128 height 6
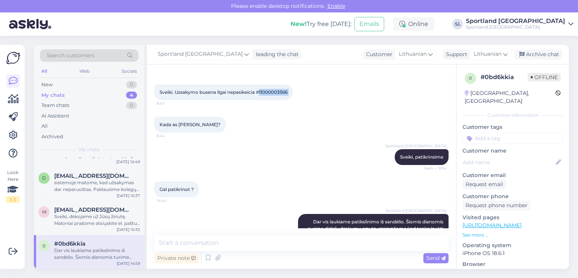
scroll to position [44, 0]
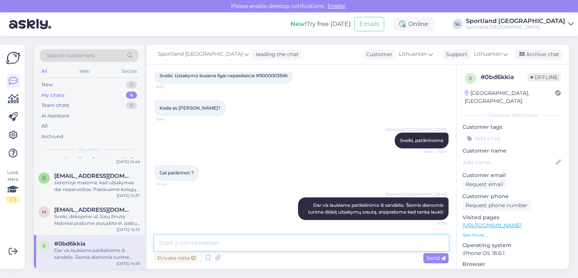
click at [232, 241] on textarea at bounding box center [301, 243] width 294 height 16
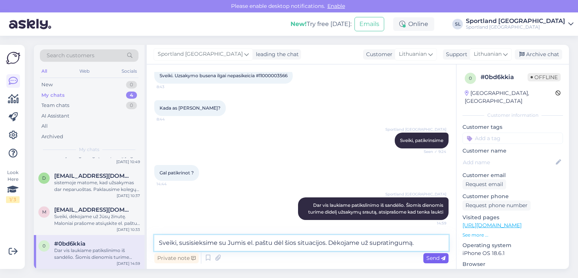
type textarea "Sveiki, susisieksime su Jumis el. paštu dėl šios situacijos. Dėkojame už suprat…"
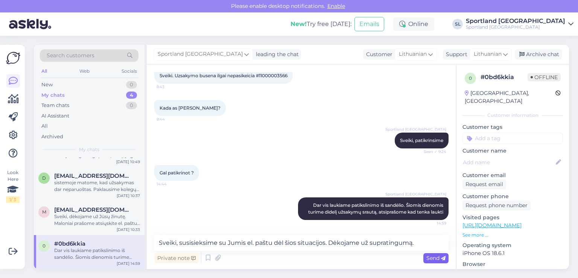
click at [429, 259] on span "Send" at bounding box center [435, 257] width 19 height 7
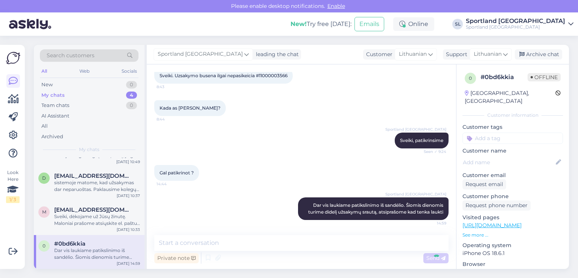
scroll to position [99, 0]
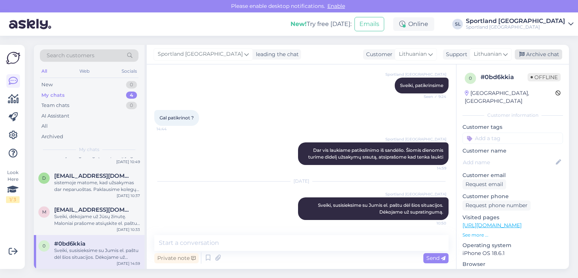
click at [534, 57] on div "Archive chat" at bounding box center [538, 54] width 47 height 10
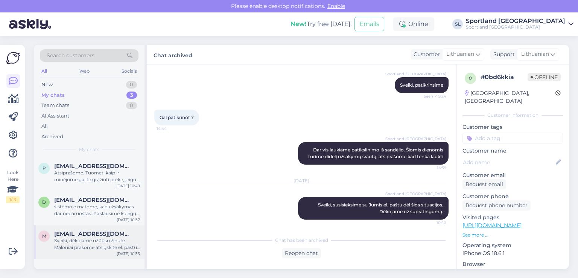
click at [94, 241] on div "Sveiki, dėkojame už Jūsų žinutę. Maloniai prašome atsiųskite el. paštu apmokėji…" at bounding box center [97, 244] width 86 height 14
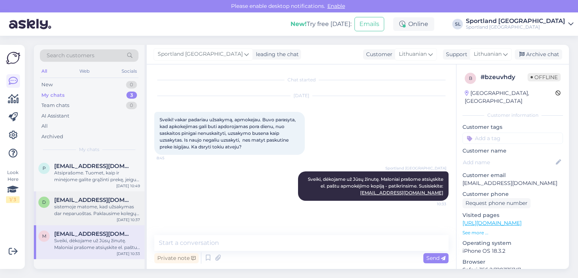
click at [77, 213] on div "sistemoje matome, kad užsakymas dar neparuoštas. Paklausime kolegų dėl šios sit…" at bounding box center [97, 210] width 86 height 14
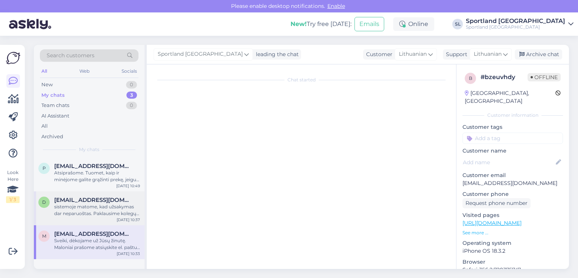
scroll to position [47, 0]
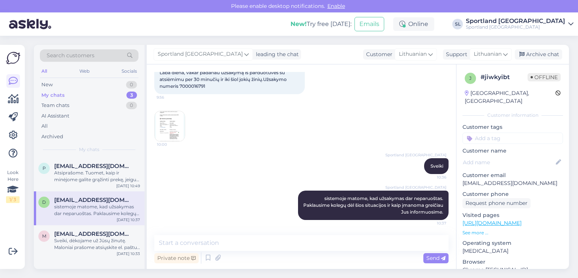
drag, startPoint x: 77, startPoint y: 213, endPoint x: 274, endPoint y: 174, distance: 201.5
click at [274, 174] on div "Sportland [GEOGRAPHIC_DATA] Sveiki 10:36" at bounding box center [301, 166] width 294 height 32
click at [99, 172] on div "Atsiprašome. Tuomet, kaip ir minėjome galite grąžinti prekę, jeigu ji yra nedėv…" at bounding box center [97, 176] width 86 height 14
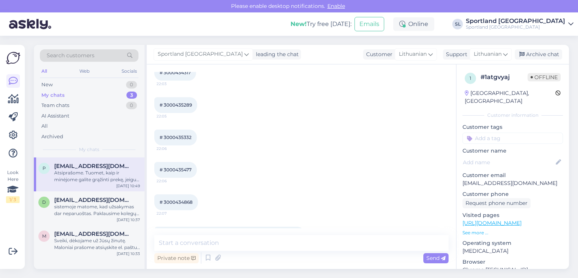
scroll to position [845, 0]
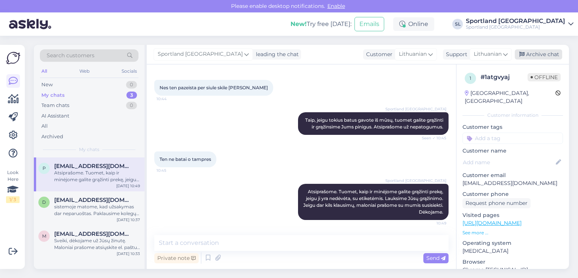
click at [539, 55] on div "Archive chat" at bounding box center [538, 54] width 47 height 10
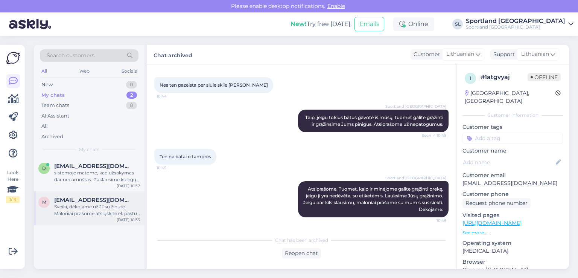
click at [93, 211] on div "Sveiki, dėkojame už Jūsų žinutę. Maloniai prašome atsiųskite el. paštu apmokėji…" at bounding box center [97, 210] width 86 height 14
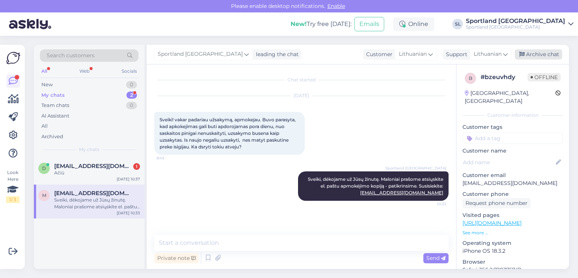
click at [541, 56] on div "Archive chat" at bounding box center [538, 54] width 47 height 10
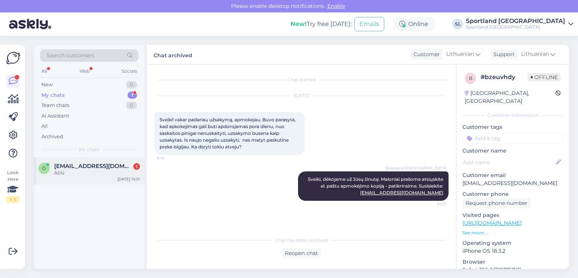
click at [91, 164] on span "[EMAIL_ADDRESS][DOMAIN_NAME]" at bounding box center [93, 166] width 78 height 7
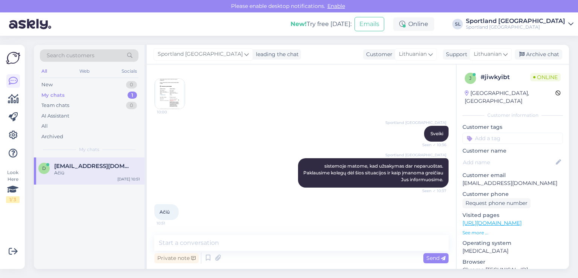
click at [312, 210] on div "Ačiū 10:51" at bounding box center [301, 212] width 294 height 32
click at [99, 85] on div "New 1" at bounding box center [89, 84] width 99 height 11
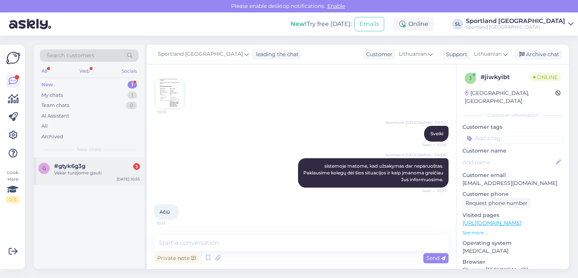
click at [101, 175] on div "Vakar turėjome gauti" at bounding box center [97, 172] width 86 height 7
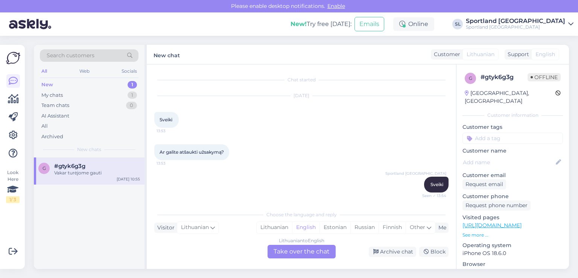
scroll to position [405, 0]
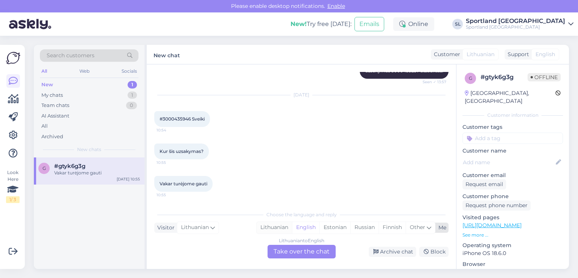
click at [277, 230] on div "Lithuanian" at bounding box center [274, 227] width 35 height 11
click at [280, 253] on div "Lithuanian to Lithuanian Take over the chat" at bounding box center [302, 252] width 68 height 14
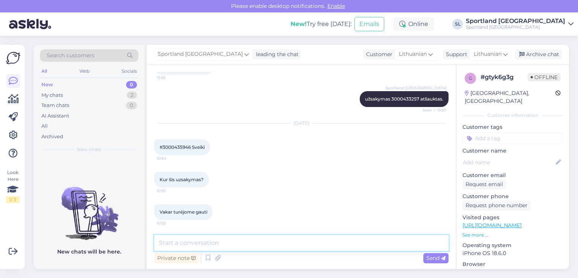
click at [254, 237] on textarea at bounding box center [301, 243] width 294 height 16
type textarea "Sveiki"
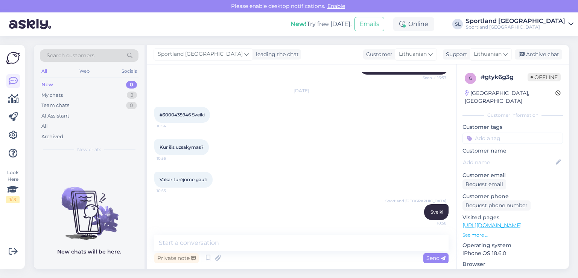
click at [175, 112] on span "#3000435946 Sveiki" at bounding box center [182, 115] width 45 height 6
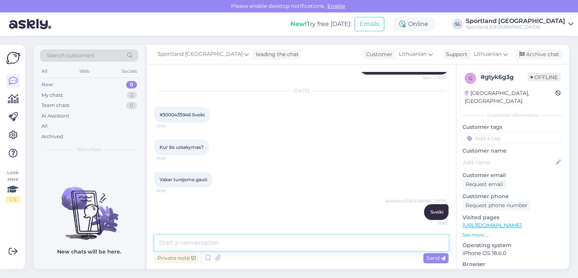
click at [228, 242] on textarea at bounding box center [301, 243] width 294 height 16
paste textarea "CC832754790EE"
type textarea "Jūsų užsakymas pakeliui. Pridedame Omniva siuntos sekimo numerį: CC832754790EE"
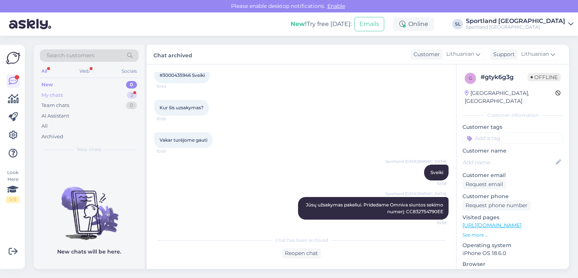
click at [69, 92] on div "My chats 2" at bounding box center [89, 95] width 99 height 11
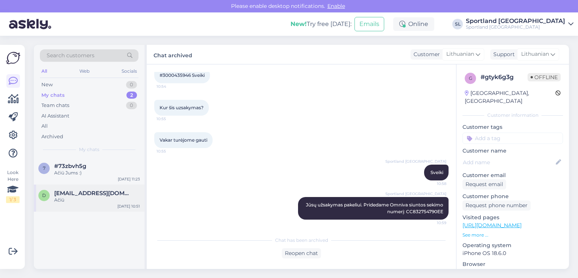
click at [81, 201] on div "Ačiū" at bounding box center [97, 199] width 86 height 7
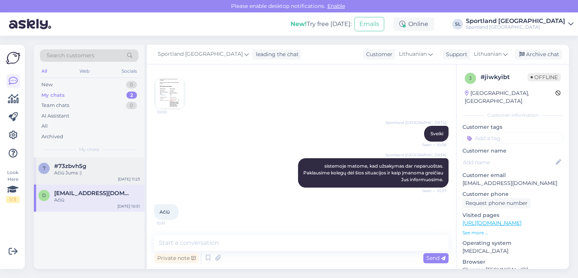
click at [84, 174] on div "Ačiū Jums :)" at bounding box center [97, 172] width 86 height 7
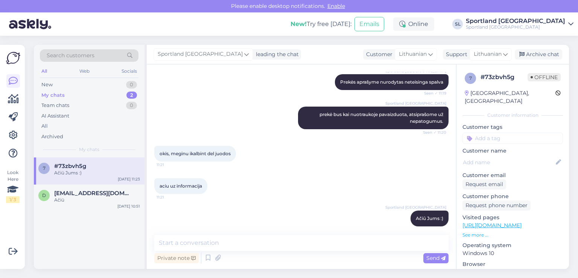
scroll to position [541, 0]
